Goal: Information Seeking & Learning: Check status

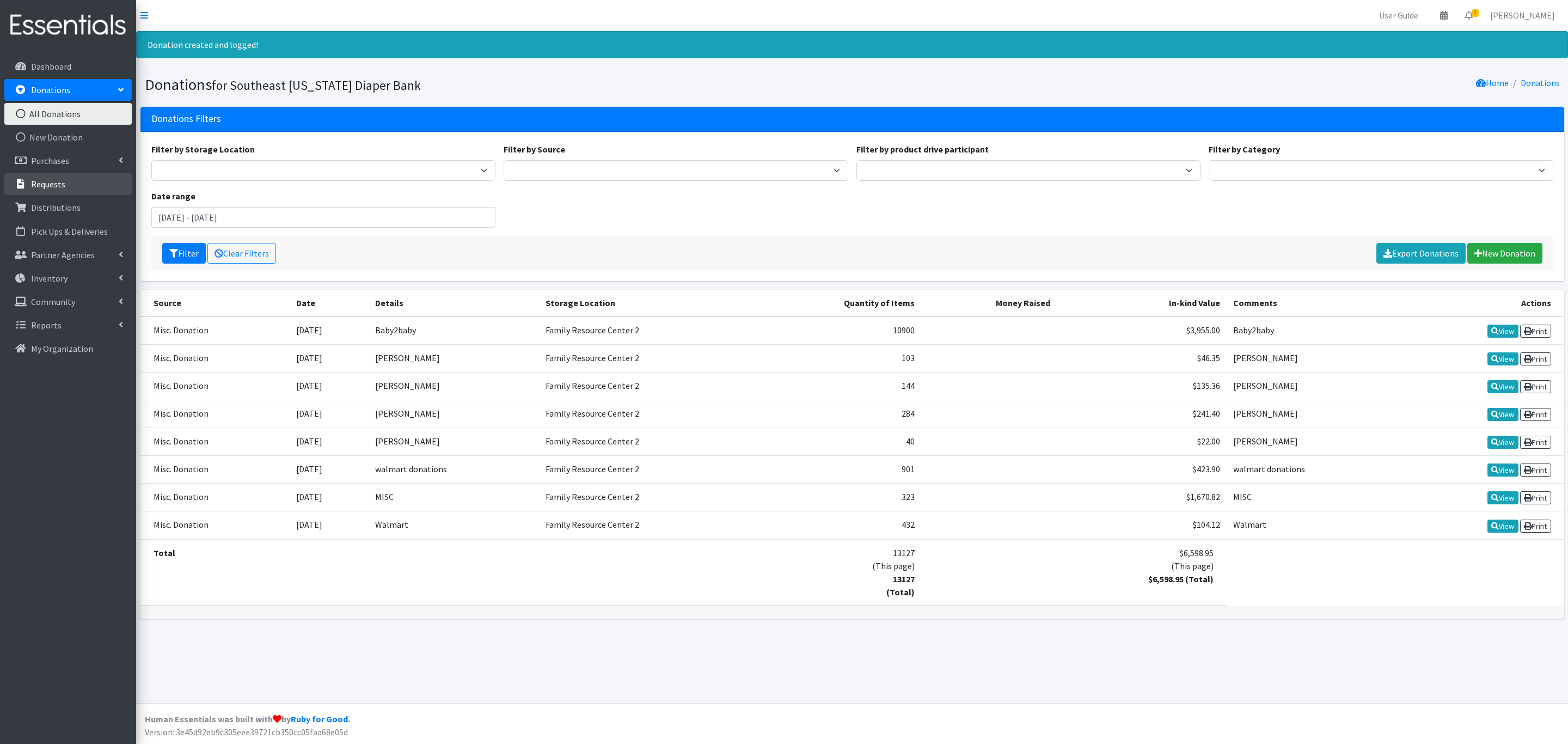
click at [44, 181] on p "Requests" at bounding box center [48, 184] width 34 height 11
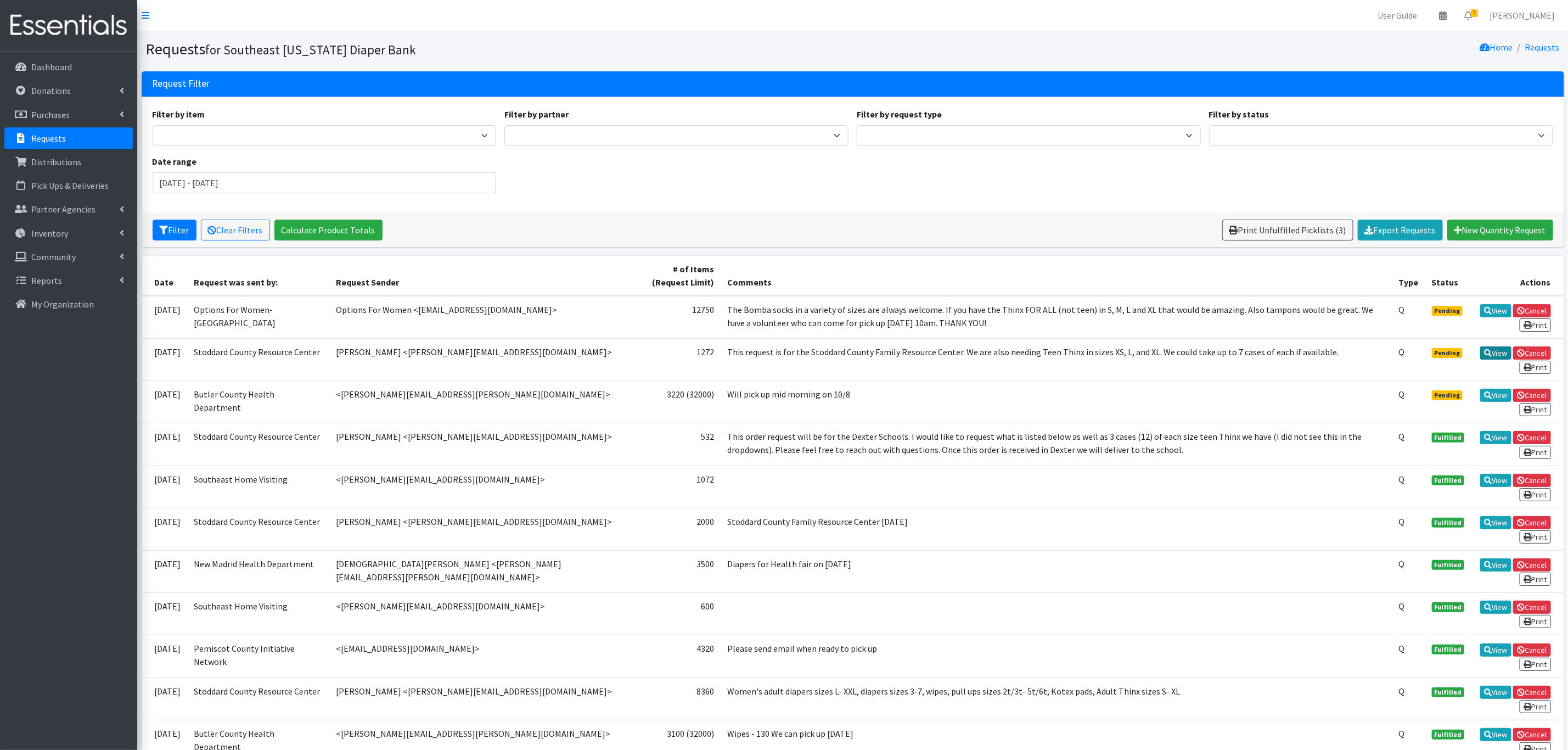
click at [1492, 349] on link "View" at bounding box center [1496, 352] width 31 height 13
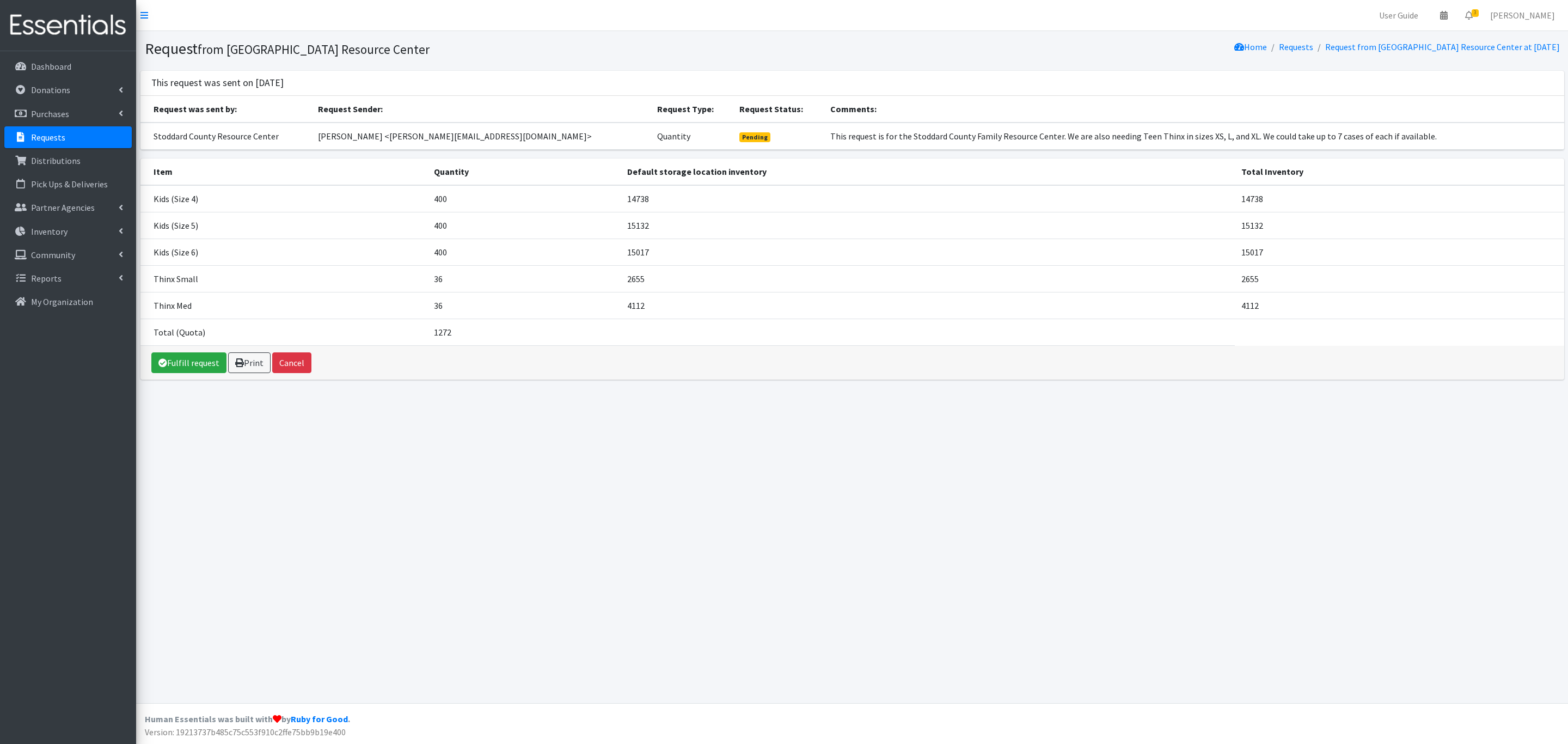
click at [74, 144] on link "Requests" at bounding box center [68, 138] width 127 height 22
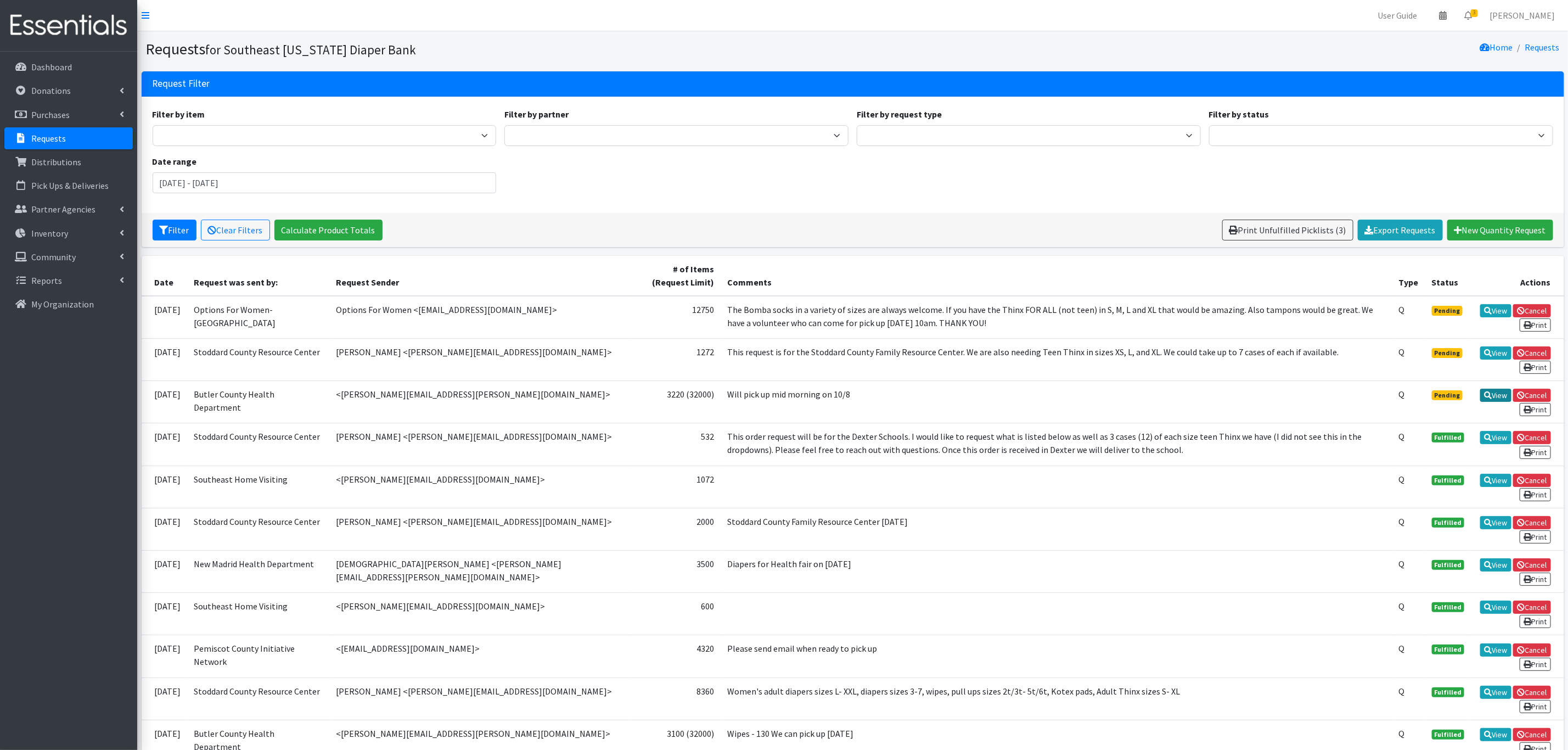
click at [1497, 394] on link "View" at bounding box center [1496, 395] width 31 height 13
